Goal: Task Accomplishment & Management: Use online tool/utility

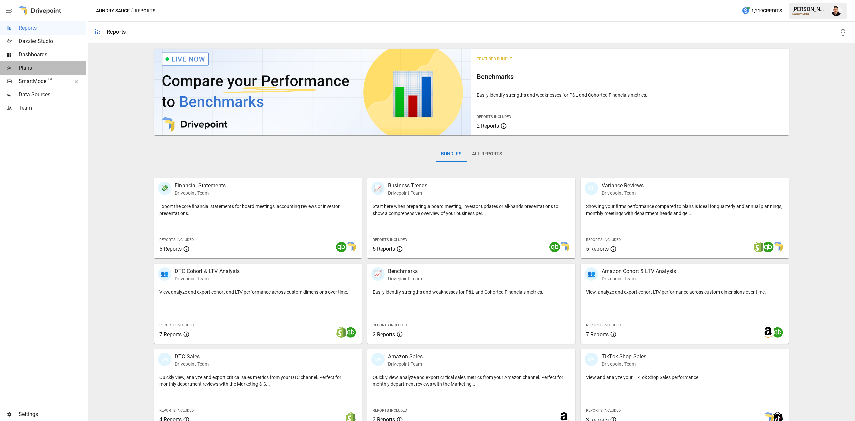
click at [53, 67] on span "Plans" at bounding box center [52, 68] width 67 height 8
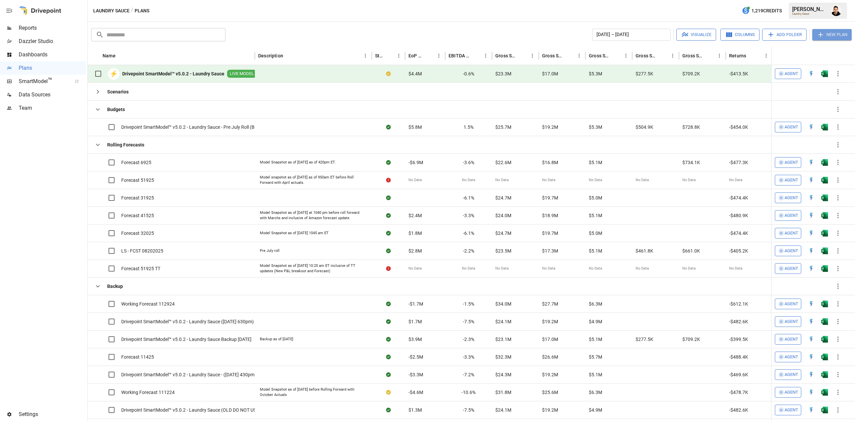
click at [832, 36] on button "New Plan" at bounding box center [831, 34] width 39 height 11
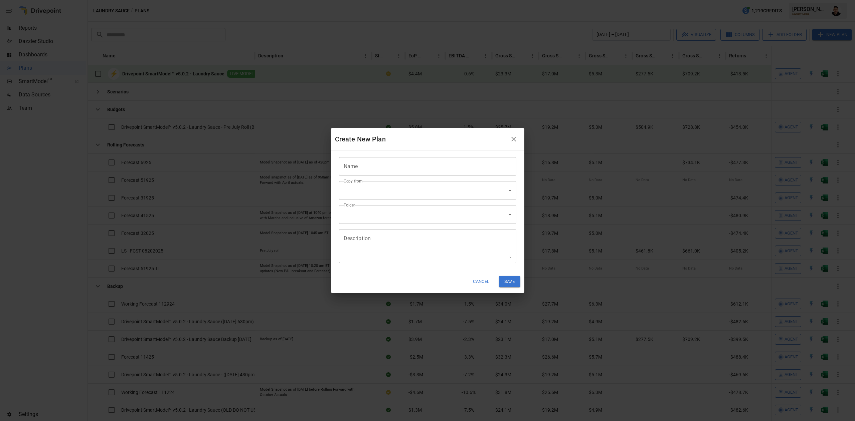
click at [443, 173] on input "Name" at bounding box center [427, 166] width 177 height 19
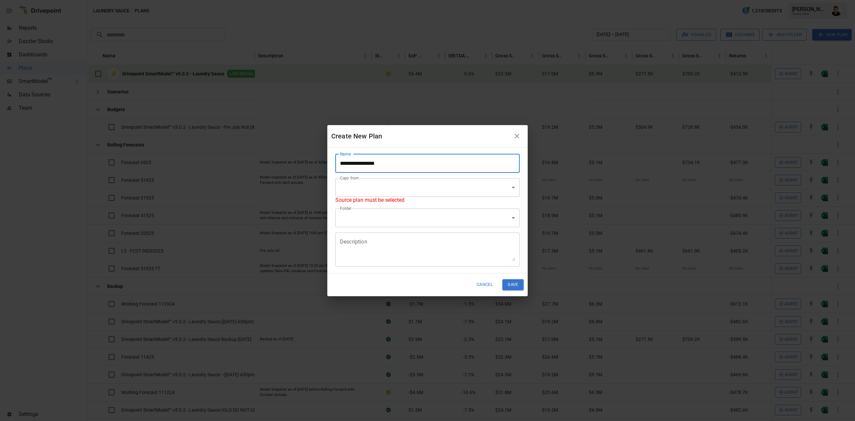
type input "**********"
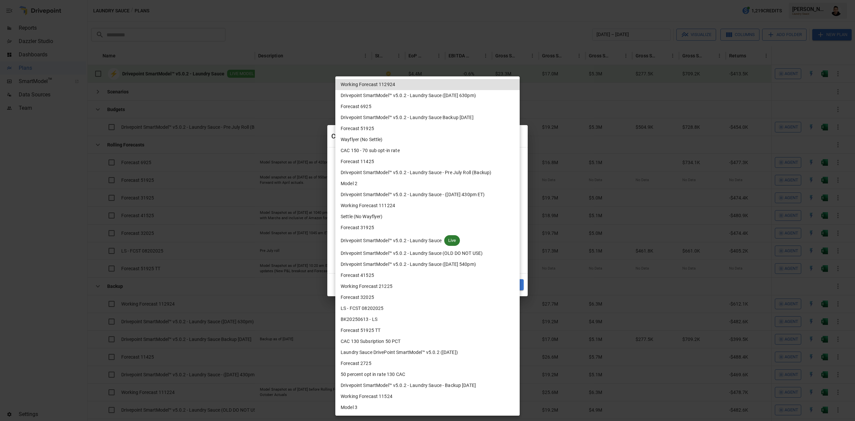
click at [436, 0] on body "Reports Dazzler Studio Dashboards Plans SmartModel ™ Data Sources Team Settings…" at bounding box center [427, 0] width 855 height 0
click at [431, 240] on span "Drivepoint SmartModel™ v5.0.2 - Laundry Sauce" at bounding box center [390, 240] width 101 height 7
type input "**********"
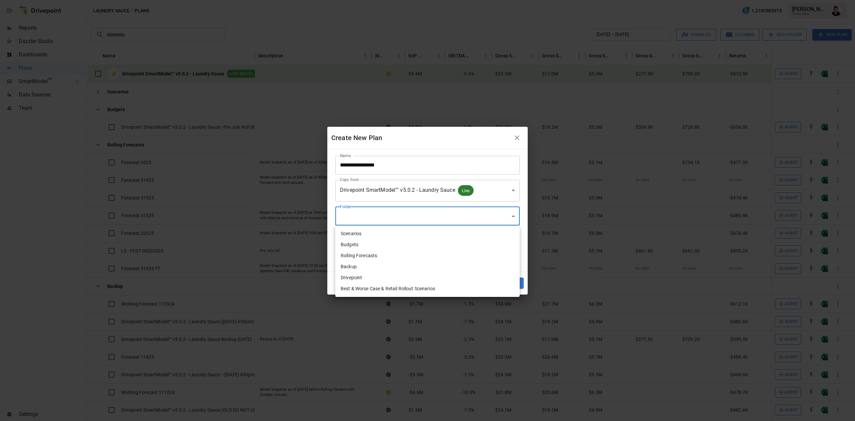
click at [437, 0] on body "Reports Dazzler Studio Dashboards Plans SmartModel ™ Data Sources Team Settings…" at bounding box center [427, 0] width 855 height 0
drag, startPoint x: 426, startPoint y: 232, endPoint x: 426, endPoint y: 256, distance: 23.4
click at [426, 256] on ul "Scenarios Budgets Rolling Forecasts Backup Drivepoint Best & Worse Case & Retai…" at bounding box center [427, 261] width 184 height 71
click at [426, 256] on li "Rolling Forecasts" at bounding box center [427, 255] width 184 height 11
type input "**********"
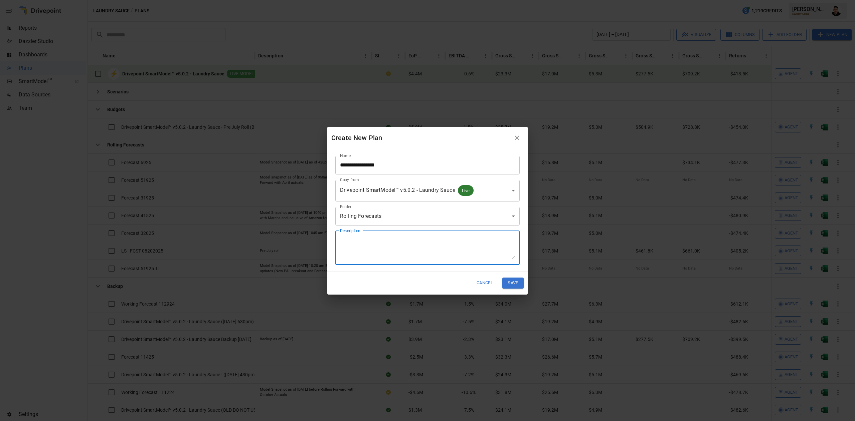
click at [430, 243] on textarea "Description" at bounding box center [427, 247] width 175 height 23
type textarea "**********"
click at [509, 286] on button "Save" at bounding box center [512, 283] width 21 height 11
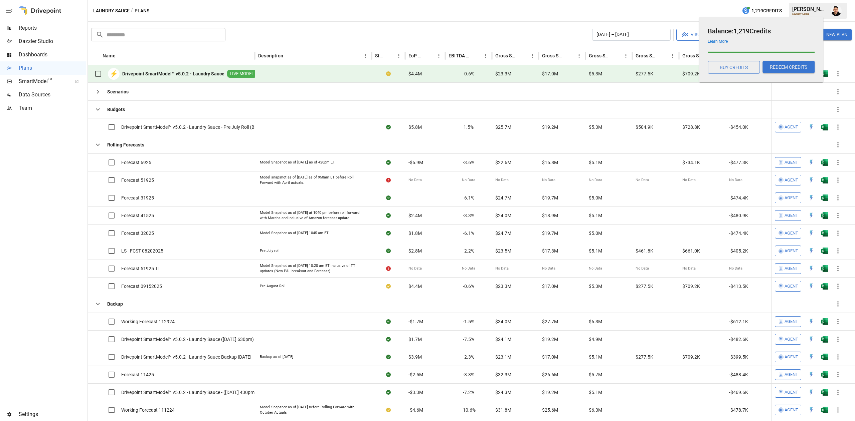
drag, startPoint x: 748, startPoint y: 12, endPoint x: 704, endPoint y: 5, distance: 43.9
click at [704, 5] on div "Laundry Sauce / Plans 1,219 Credits [PERSON_NAME] Laundry Sauce" at bounding box center [471, 10] width 767 height 21
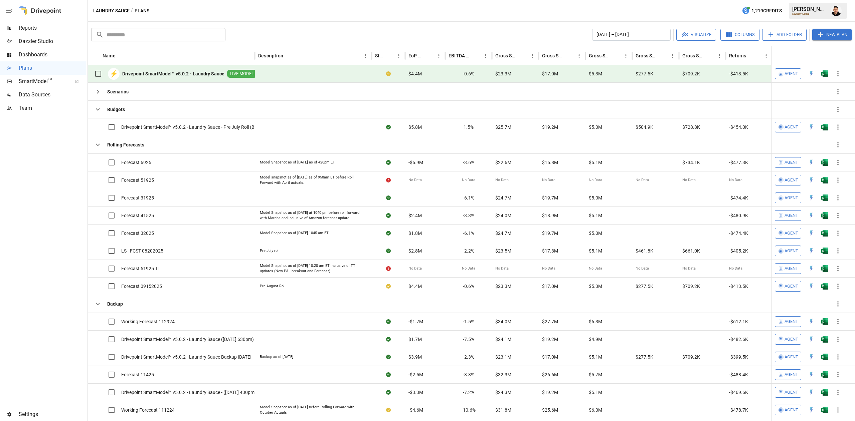
click at [703, 5] on div "Laundry Sauce / Plans 1,219 Credits [PERSON_NAME] Laundry Sauce" at bounding box center [471, 10] width 767 height 21
click at [839, 15] on button "button" at bounding box center [835, 10] width 19 height 19
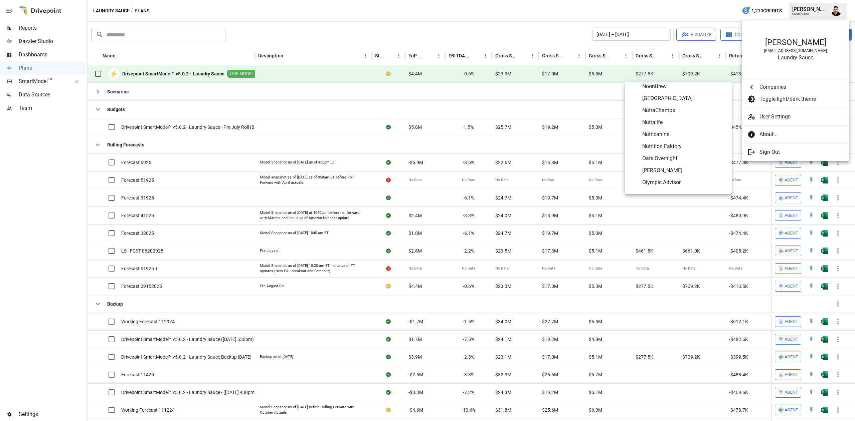
scroll to position [2452, 0]
click at [685, 137] on span "Oats Overnight" at bounding box center [684, 138] width 84 height 8
